Goal: Task Accomplishment & Management: Use online tool/utility

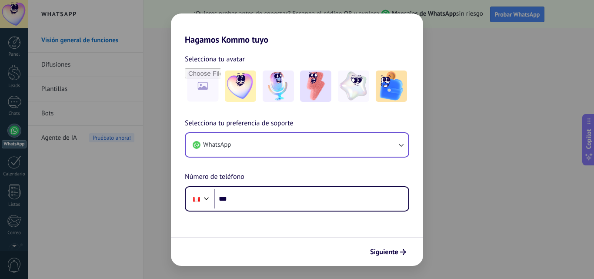
click at [404, 145] on icon "button" at bounding box center [401, 144] width 9 height 9
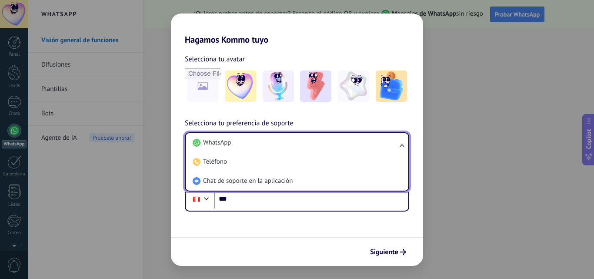
click at [404, 145] on ul "WhatsApp Teléfono Chat de soporte en la aplicación" at bounding box center [297, 161] width 224 height 59
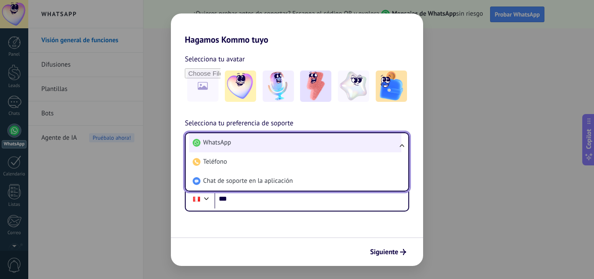
click at [261, 141] on li "WhatsApp" at bounding box center [295, 142] width 212 height 19
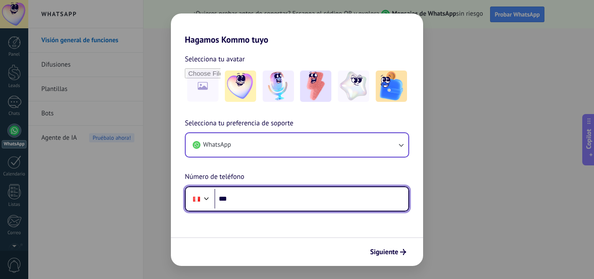
click at [269, 202] on input "***" at bounding box center [311, 199] width 194 height 20
type input "**********"
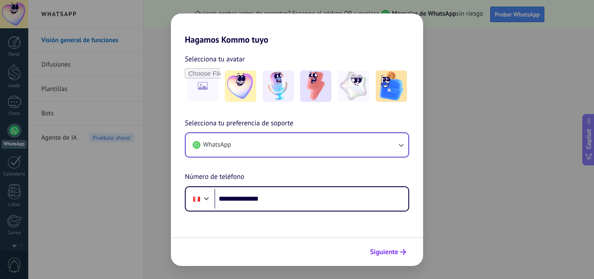
click at [393, 255] on span "Siguiente" at bounding box center [384, 252] width 28 height 6
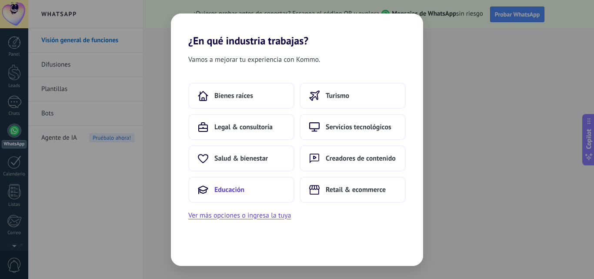
click at [247, 190] on button "Educación" at bounding box center [241, 190] width 106 height 26
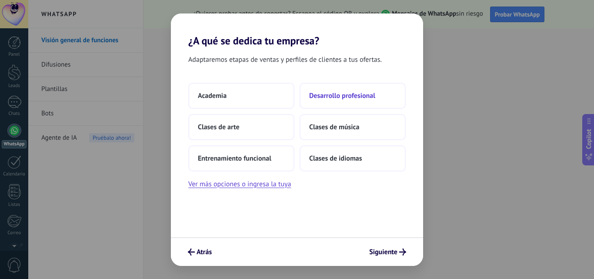
click at [334, 100] on button "Desarrollo profesional" at bounding box center [353, 96] width 106 height 26
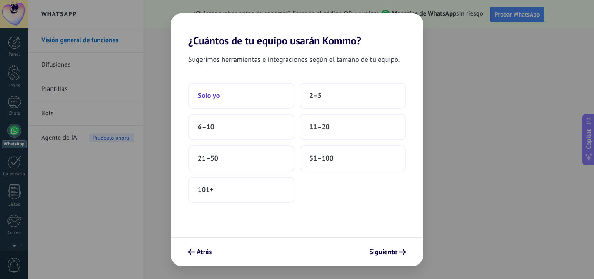
click at [230, 95] on button "Solo yo" at bounding box center [241, 96] width 106 height 26
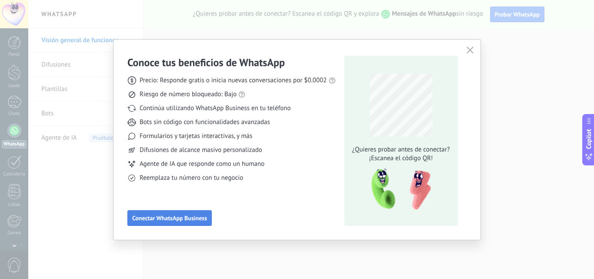
click at [205, 215] on span "Conectar WhatsApp Business" at bounding box center [169, 218] width 75 height 6
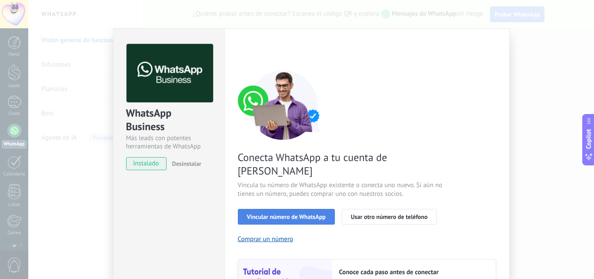
click at [294, 214] on span "Vincular número de WhatsApp" at bounding box center [286, 217] width 79 height 6
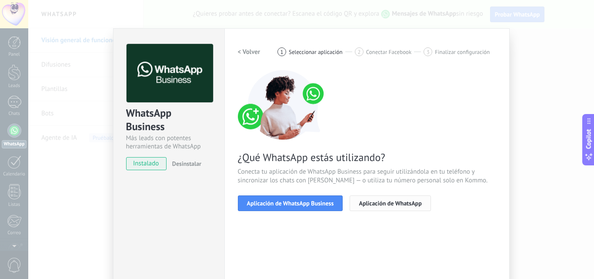
click at [383, 205] on span "Aplicación de WhatsApp" at bounding box center [390, 203] width 63 height 6
